Goal: Task Accomplishment & Management: Use online tool/utility

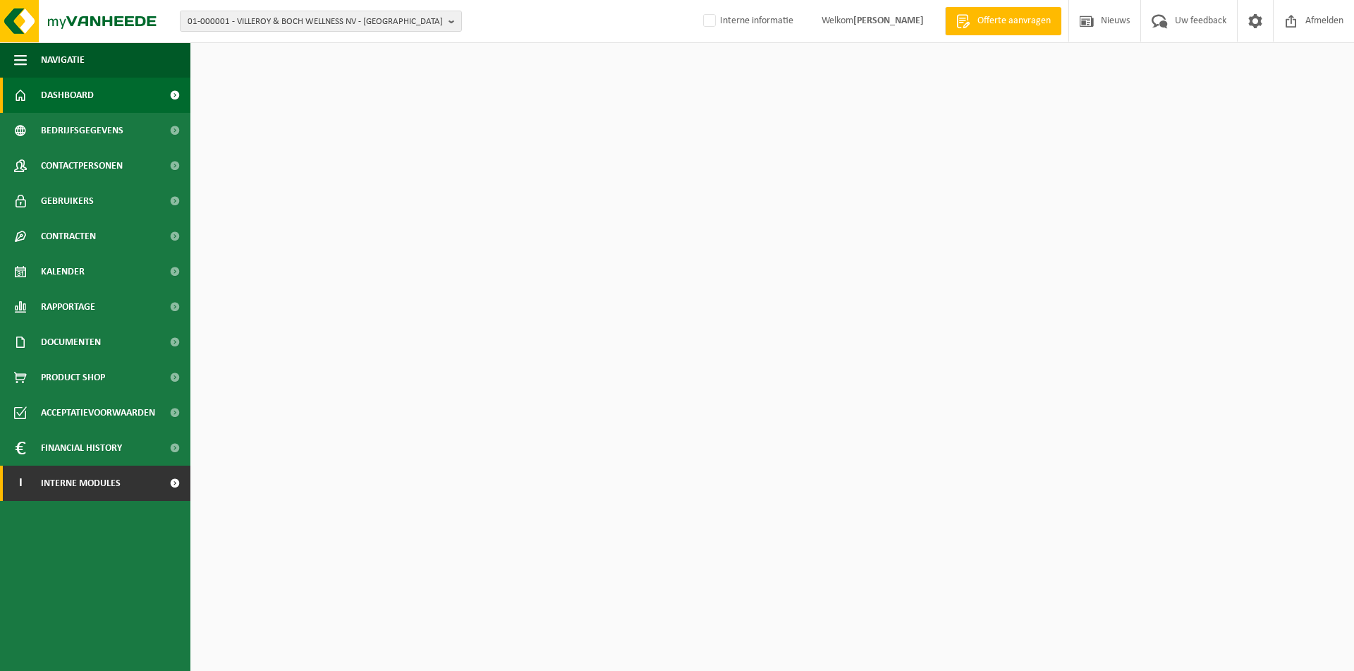
click at [63, 485] on span "Interne modules" at bounding box center [81, 483] width 80 height 35
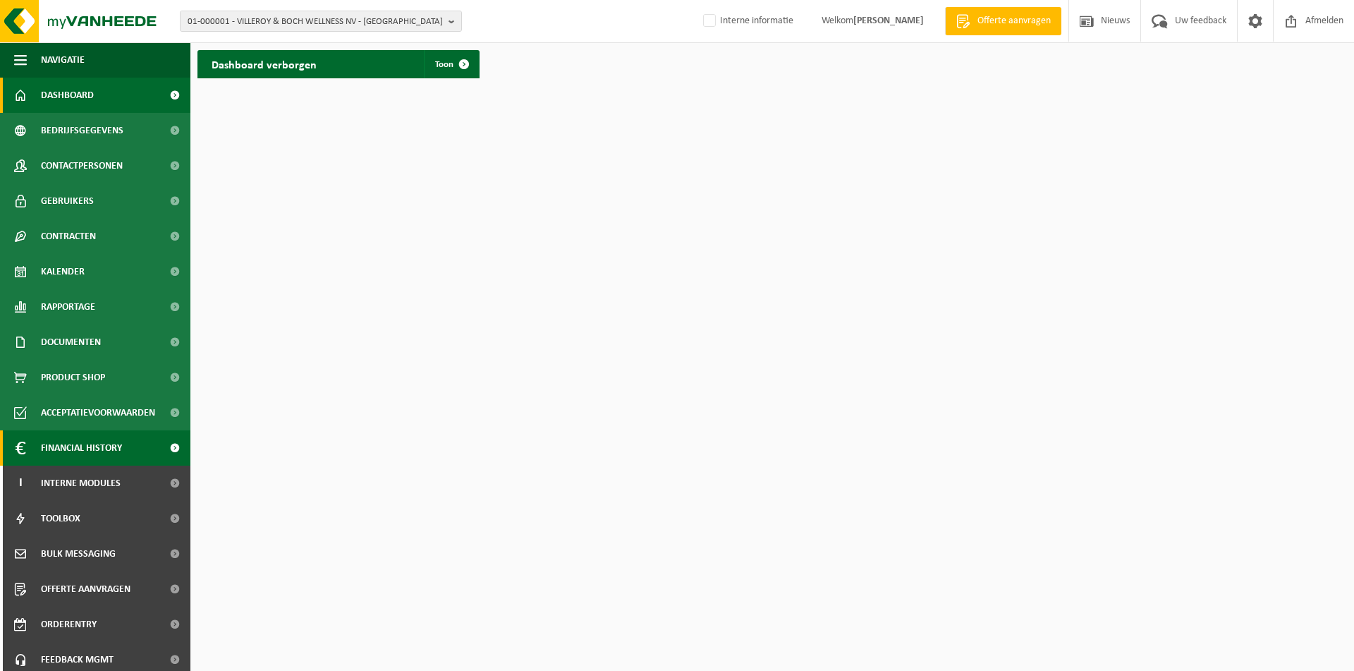
scroll to position [42, 0]
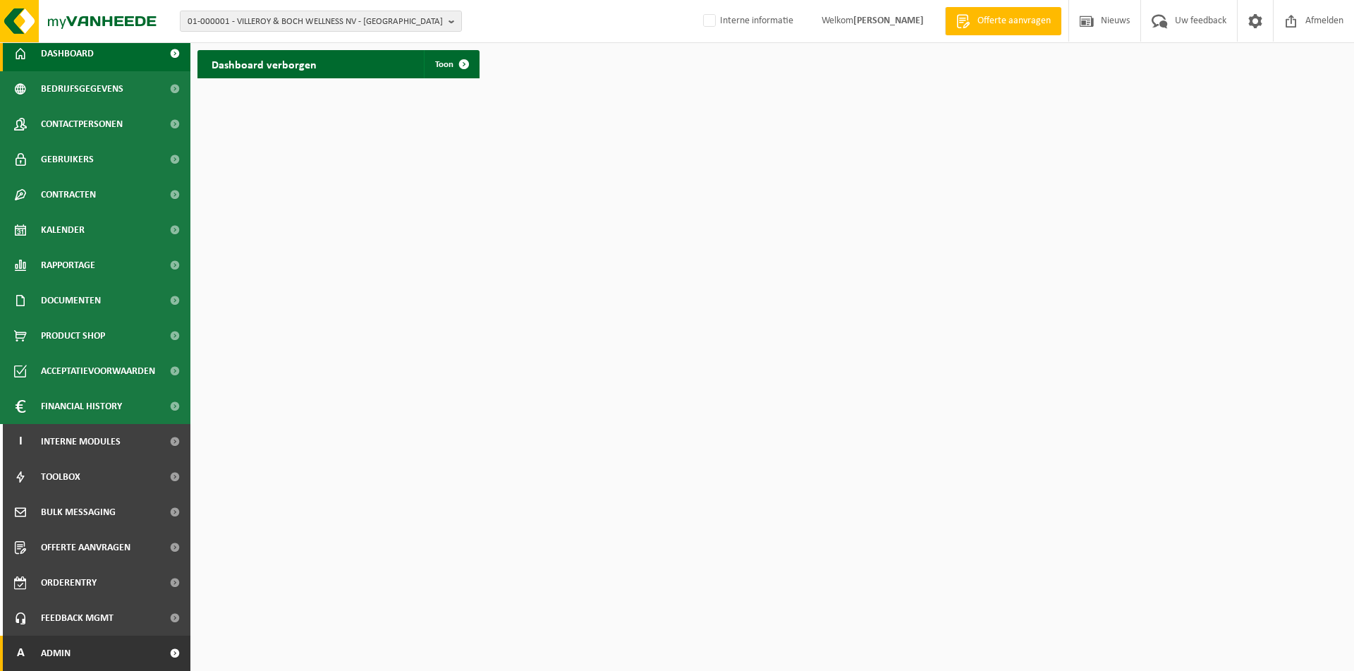
click at [43, 658] on span "Admin" at bounding box center [56, 653] width 30 height 35
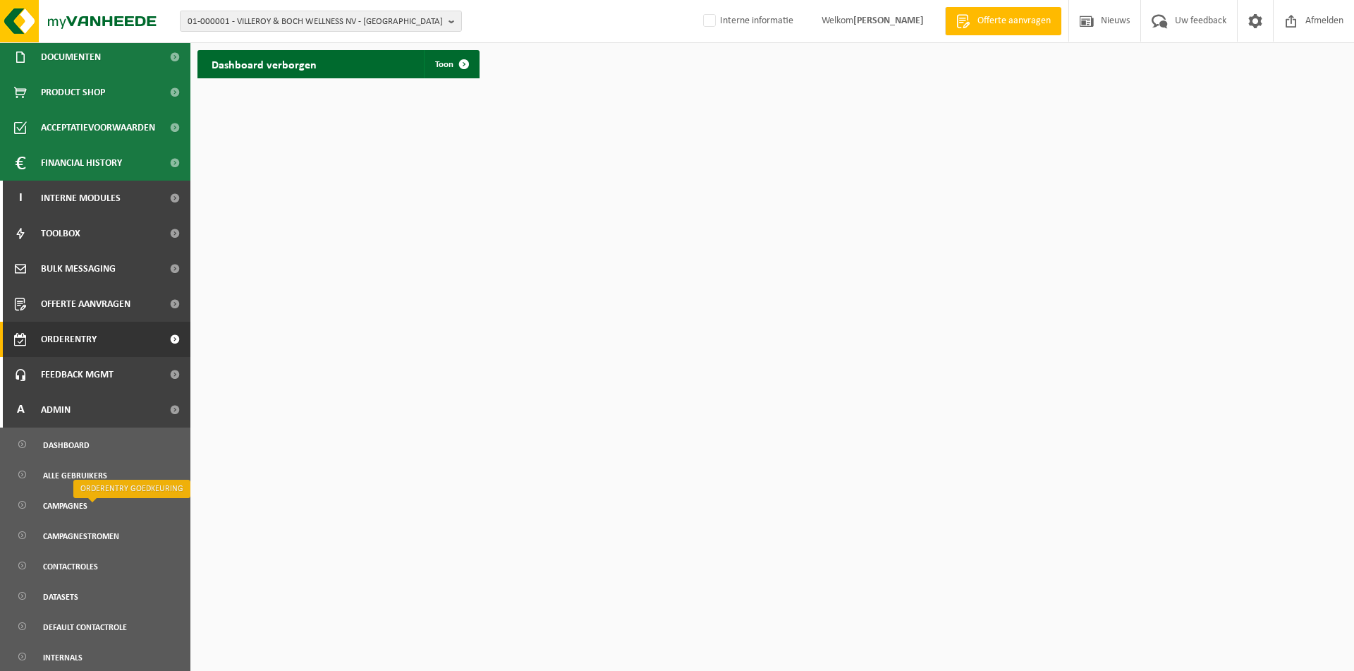
scroll to position [321, 0]
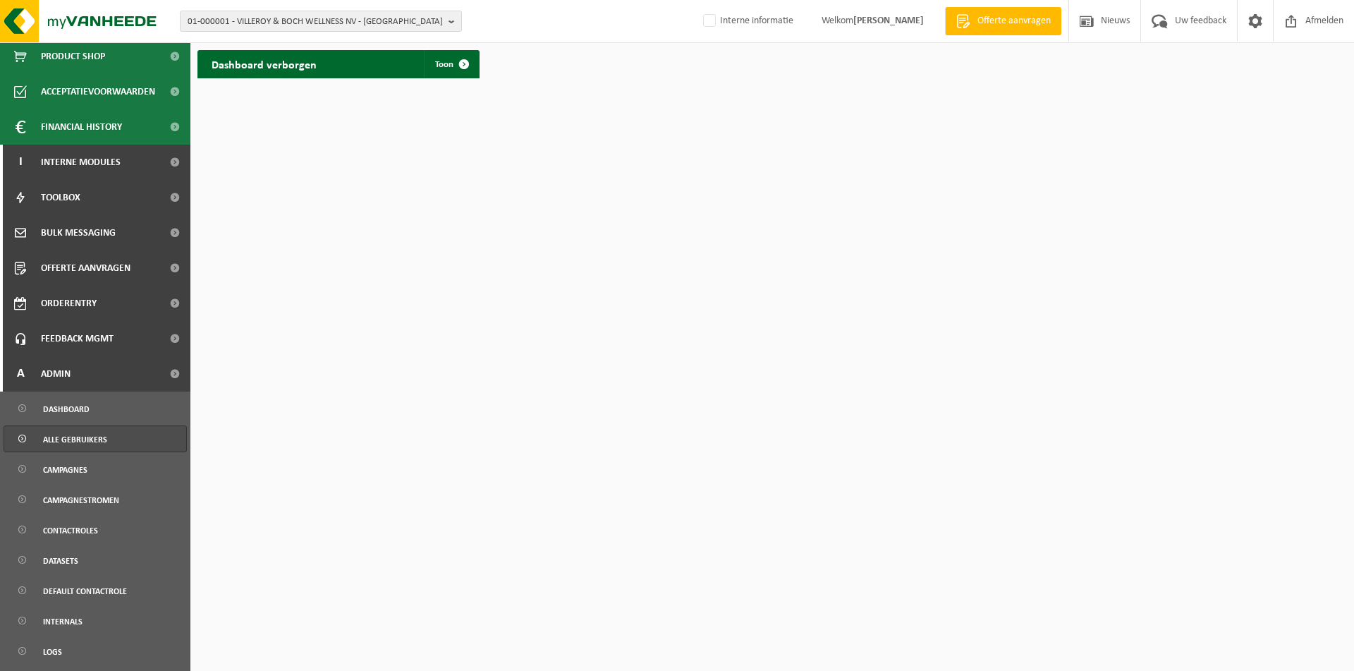
click at [83, 436] on span "Alle gebruikers" at bounding box center [75, 439] width 64 height 27
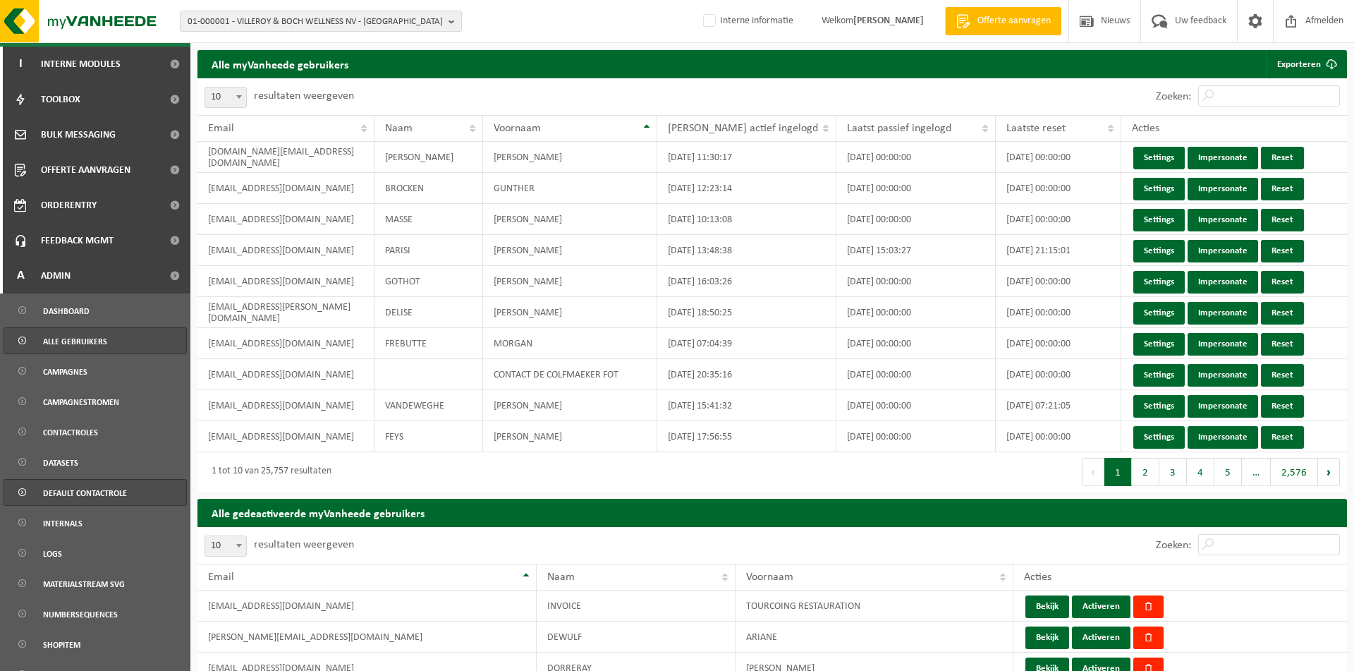
scroll to position [531, 0]
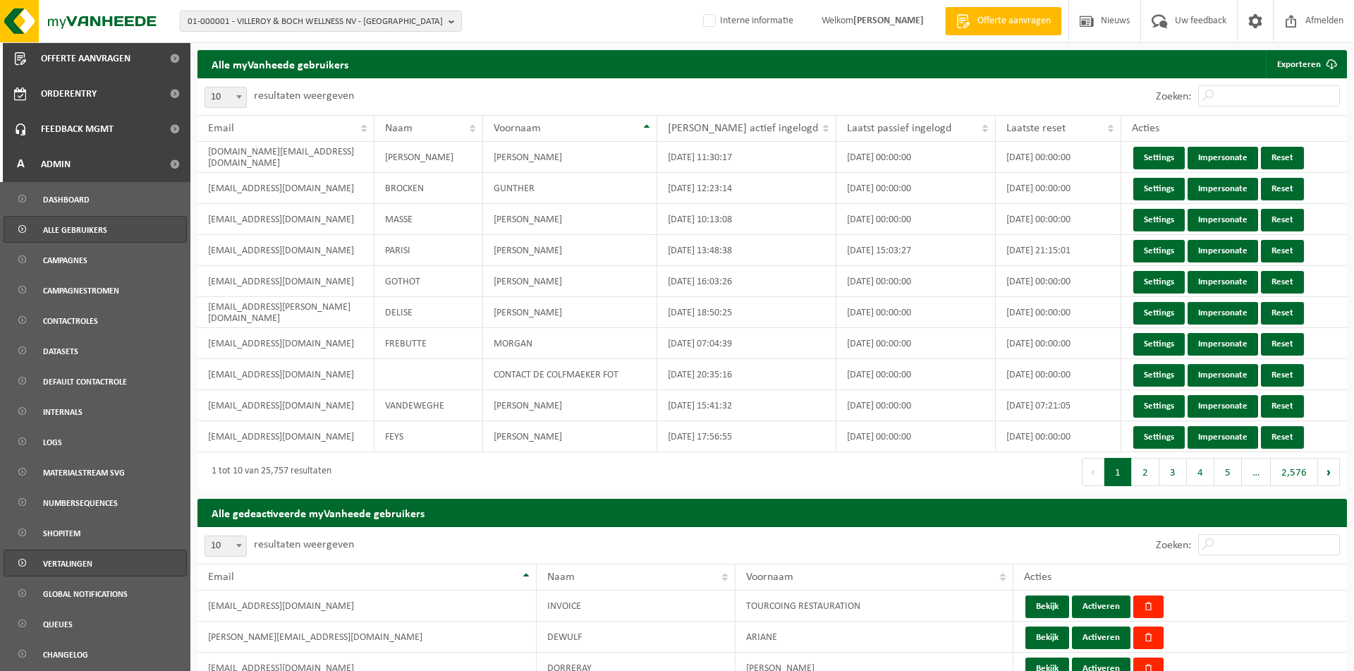
click at [71, 570] on span "Vertalingen" at bounding box center [67, 563] width 49 height 27
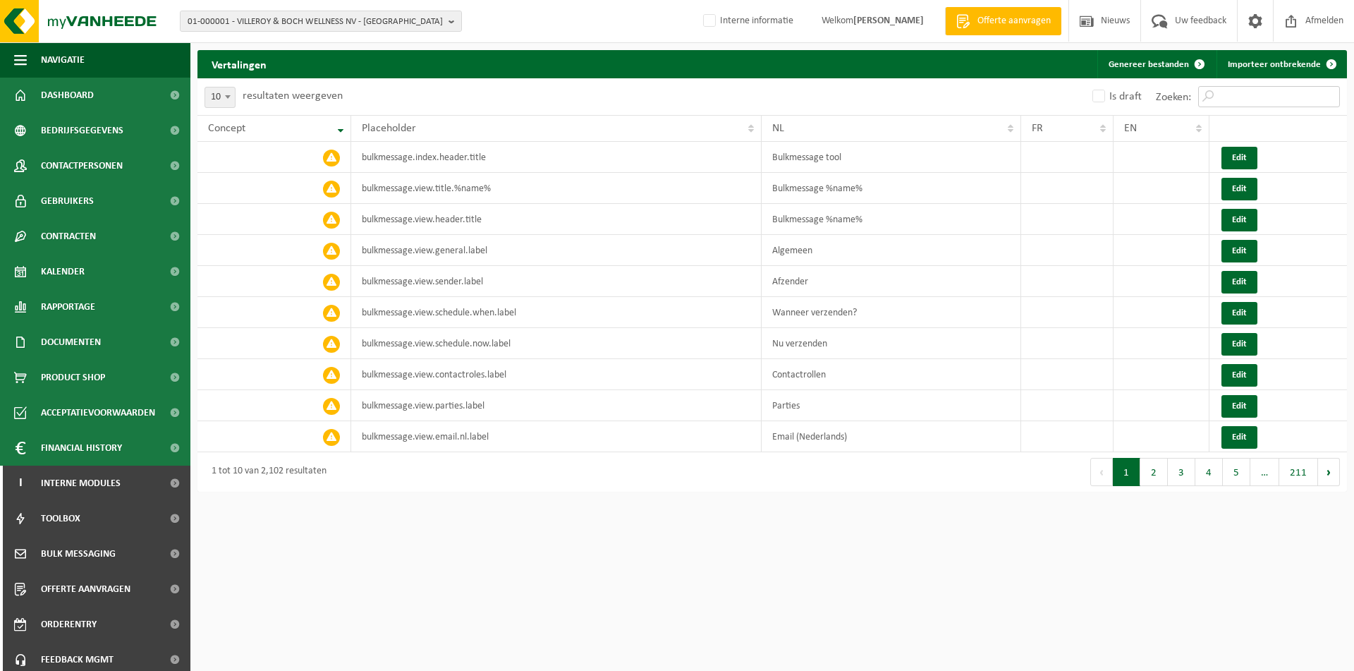
click at [1254, 97] on input "Zoeken:" at bounding box center [1270, 96] width 142 height 21
paste input "contact.add.person.error.emailexists.%contactcode%"
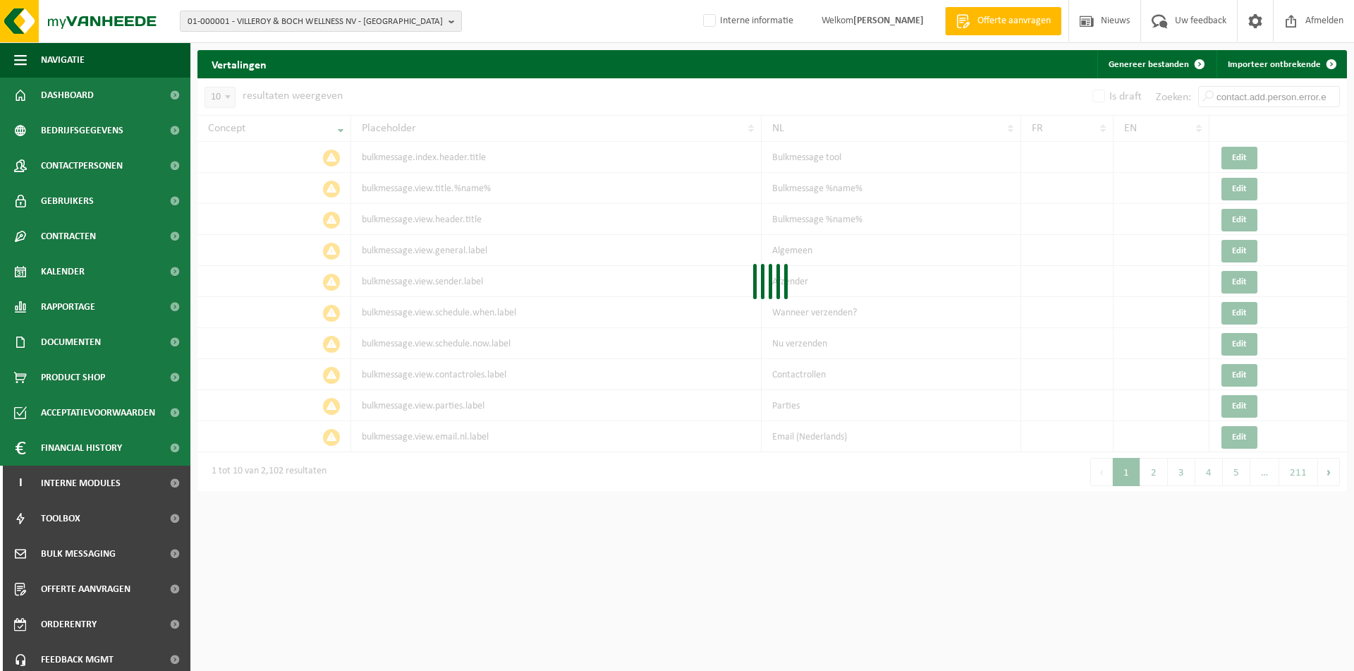
scroll to position [0, 111]
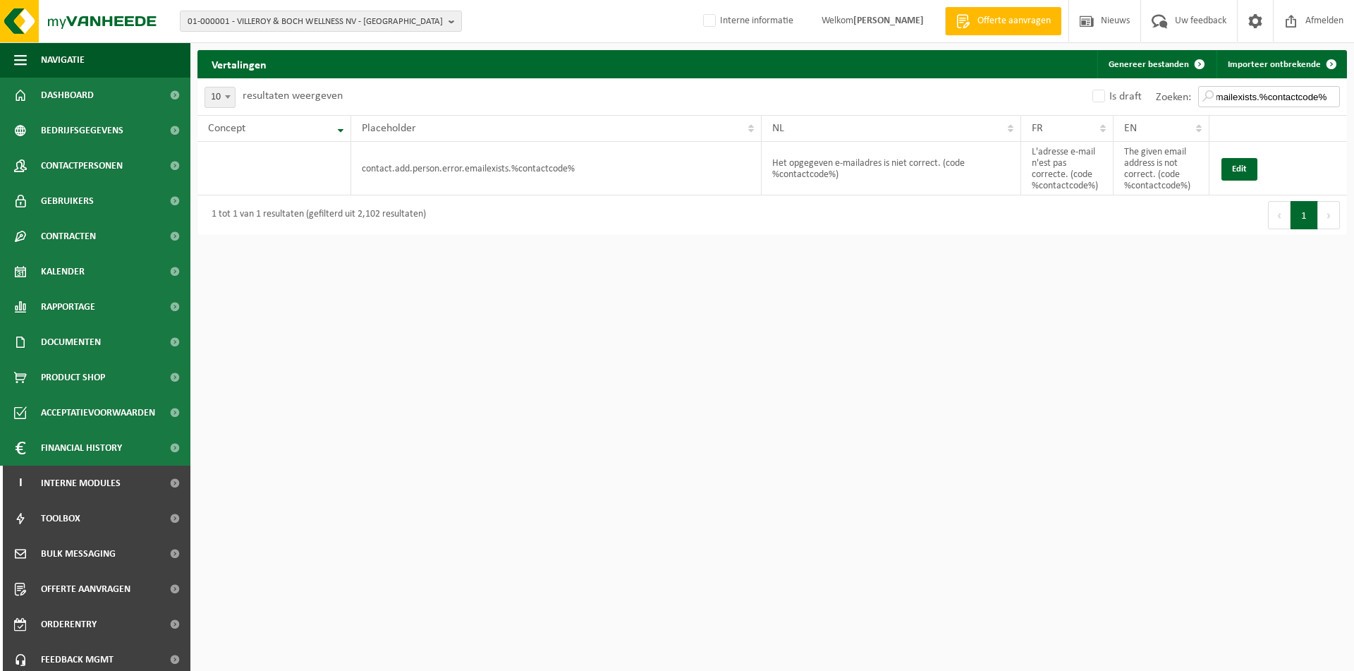
type input "contact.add.person.error.emailexists.%contactcode%"
click at [1253, 172] on button "Edit" at bounding box center [1240, 169] width 36 height 23
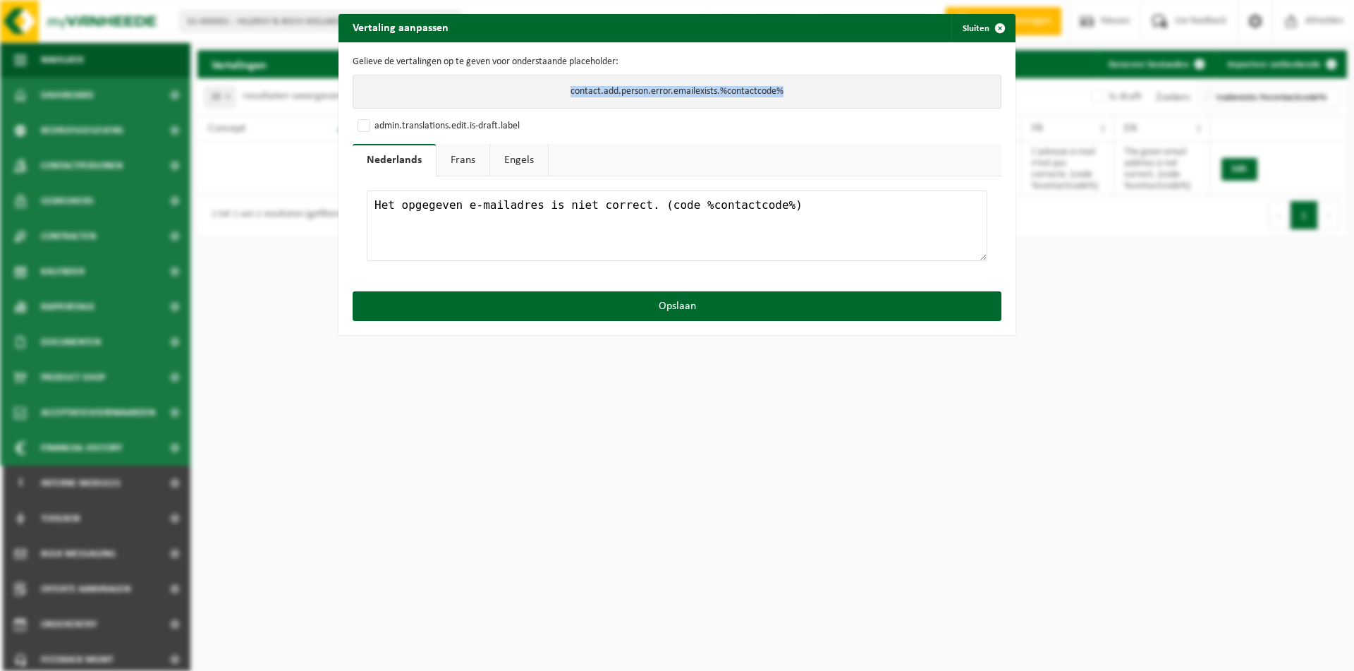
drag, startPoint x: 788, startPoint y: 90, endPoint x: 545, endPoint y: 87, distance: 242.7
click at [545, 87] on p "contact.add.person.error.emailexists.%contactcode%" at bounding box center [677, 92] width 649 height 34
copy p "contact.add.person.error.emailexists.%contactcode%"
